Goal: Obtain resource: Obtain resource

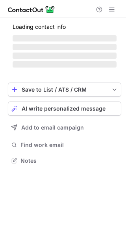
scroll to position [165, 126]
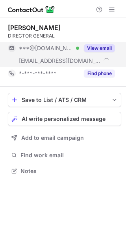
click at [103, 46] on button "View email" at bounding box center [99, 48] width 31 height 8
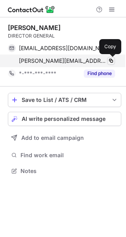
click at [111, 61] on span at bounding box center [111, 61] width 6 height 6
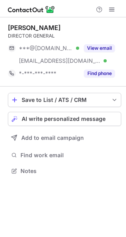
scroll to position [165, 126]
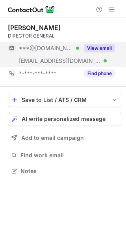
click at [103, 46] on button "View email" at bounding box center [99, 48] width 31 height 8
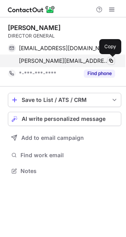
click at [111, 61] on span at bounding box center [111, 61] width 6 height 6
